Goal: Information Seeking & Learning: Learn about a topic

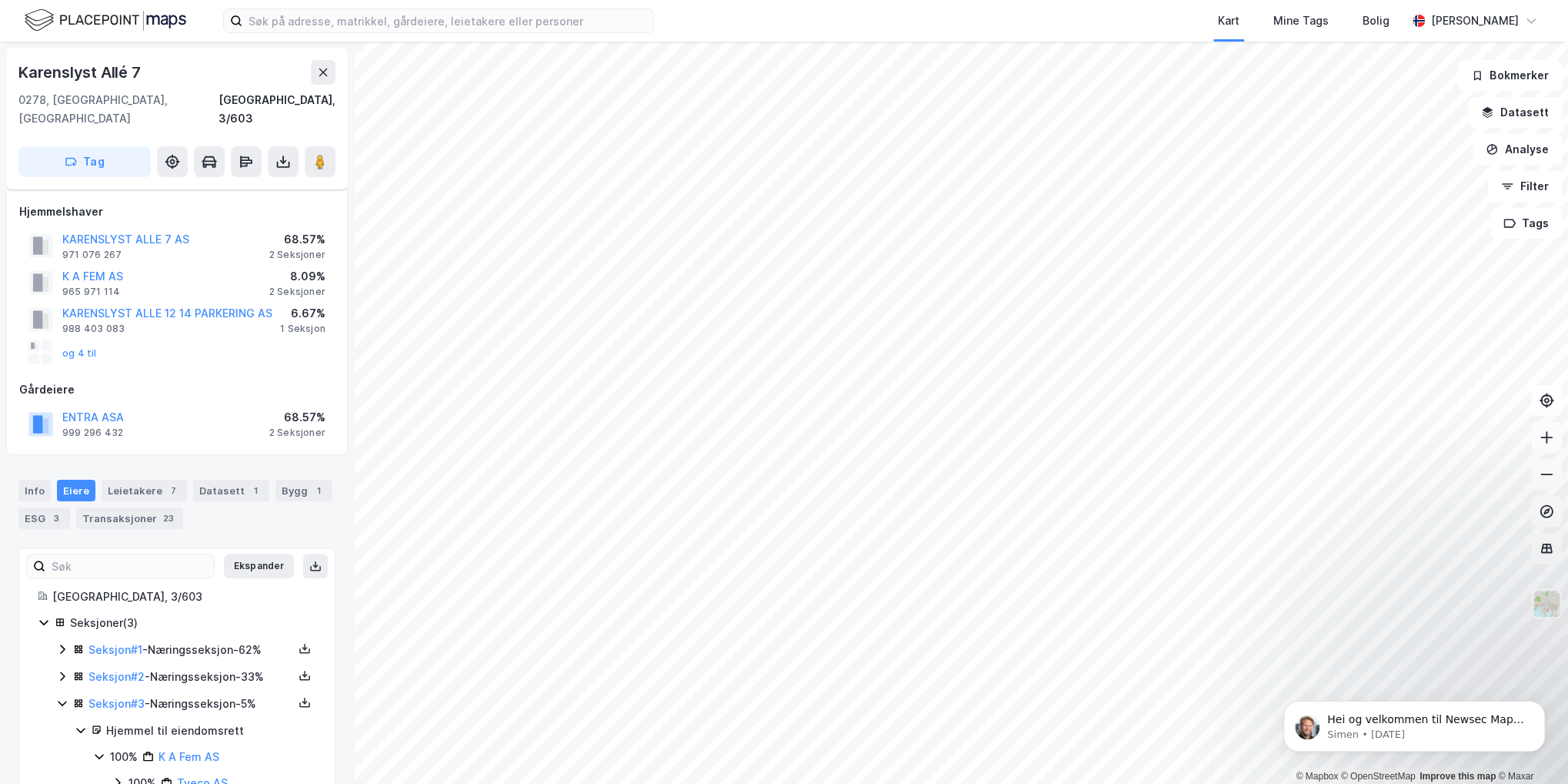
scroll to position [26, 0]
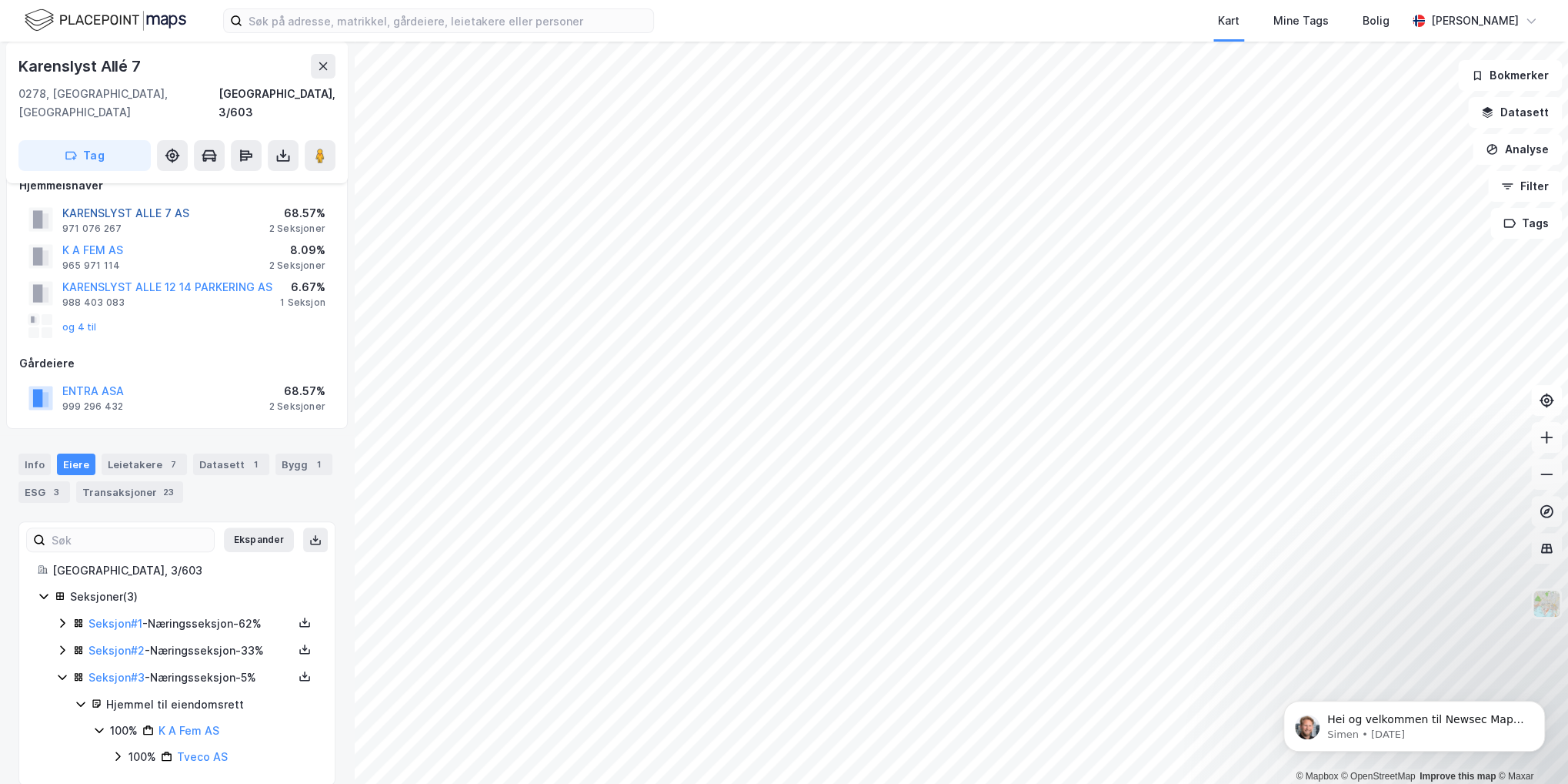
click at [132, 192] on div "© Mapbox © OpenStreetMap Improve this map © Maxar [STREET_ADDRESS], 3/603 Tag H…" at bounding box center [784, 413] width 1568 height 742
click at [1170, 21] on div "Kart Mine Tags Bolig [PERSON_NAME] © Mapbox © OpenStreetMap Improve this map © …" at bounding box center [784, 392] width 1568 height 784
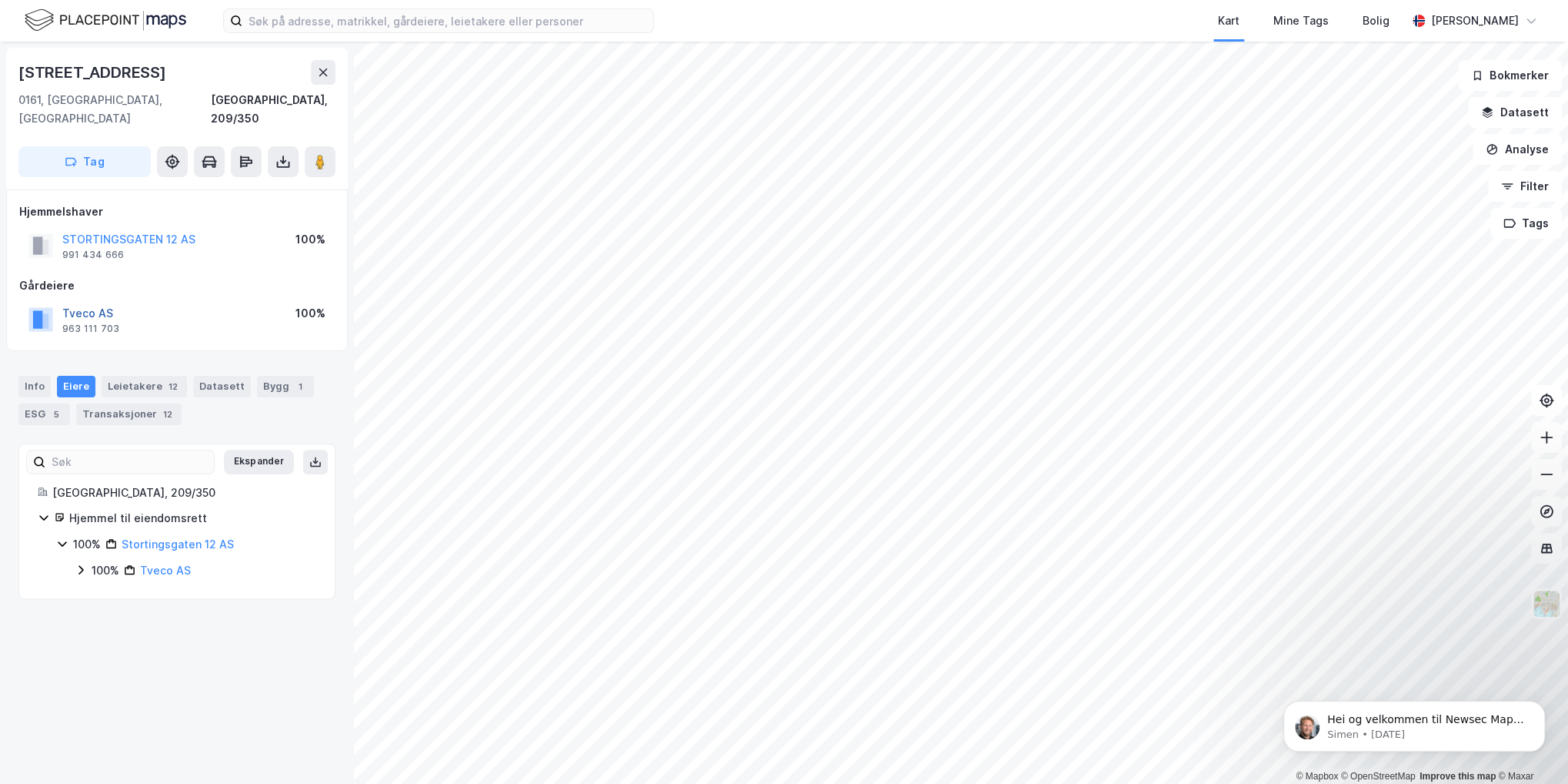
click at [0, 0] on button "Tveco AS" at bounding box center [0, 0] width 0 height 0
click at [0, 0] on button "NSF V OFFICE OSLO HOLDING AS" at bounding box center [0, 0] width 0 height 0
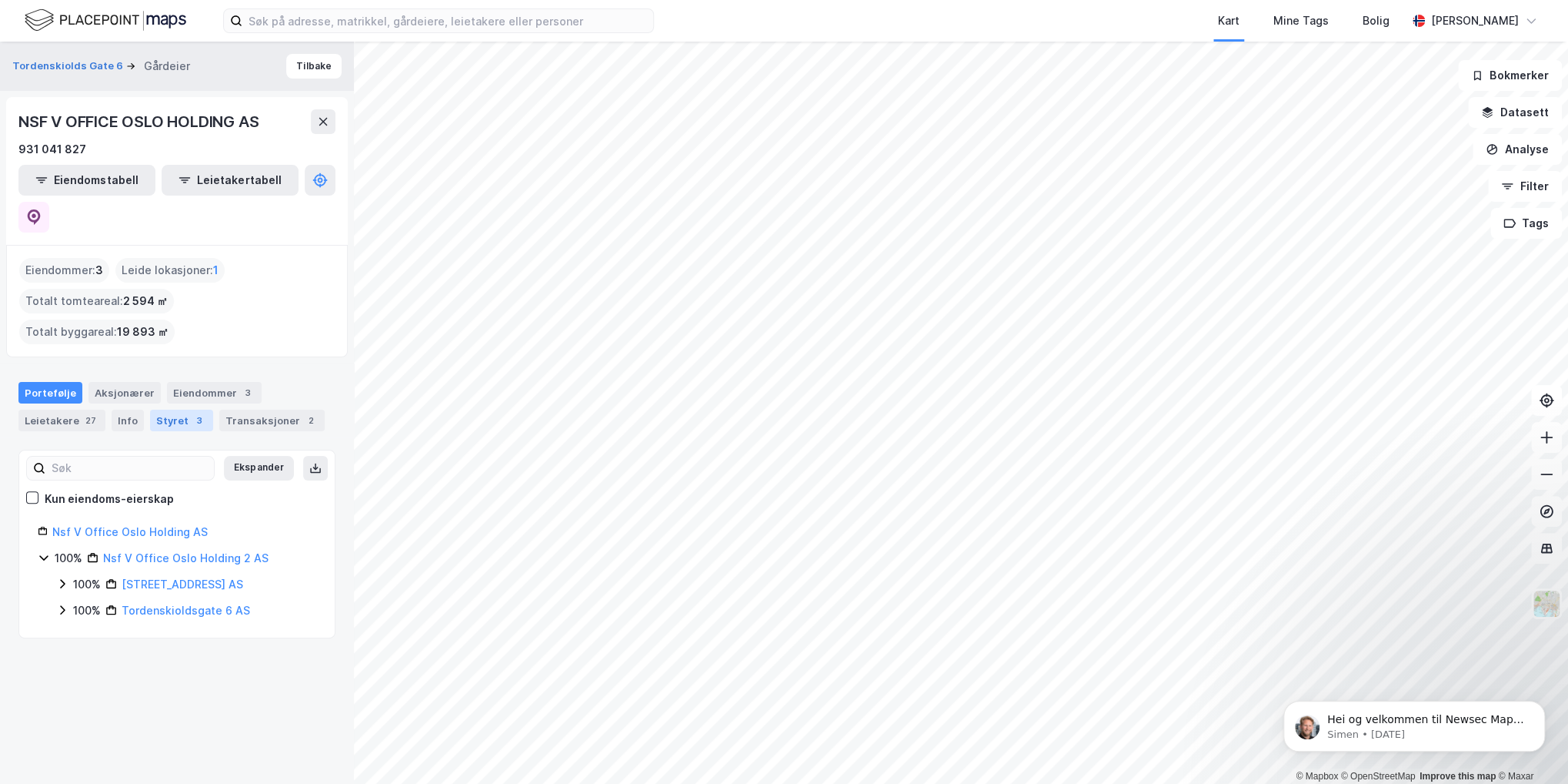
click at [175, 410] on div "Styret 3" at bounding box center [181, 420] width 63 height 22
